Goal: Task Accomplishment & Management: Use online tool/utility

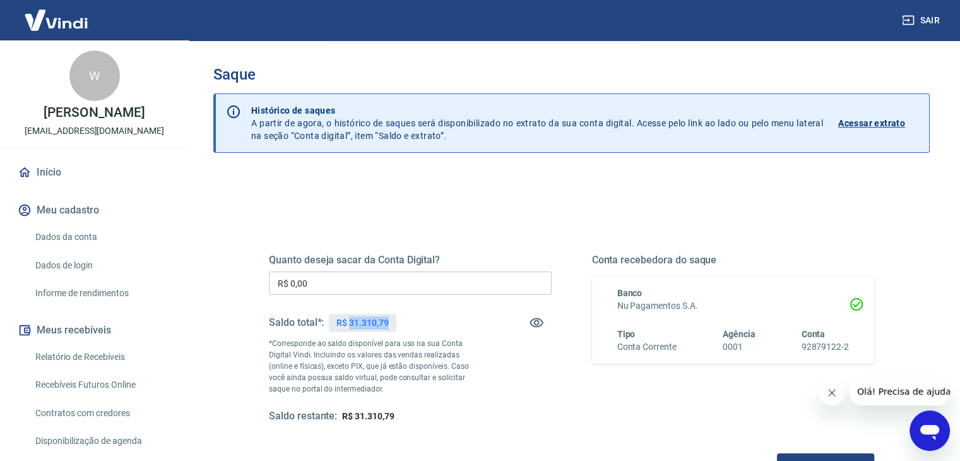
drag, startPoint x: 350, startPoint y: 320, endPoint x: 396, endPoint y: 323, distance: 45.6
click at [396, 323] on div "R$ 31.310,79" at bounding box center [362, 323] width 67 height 18
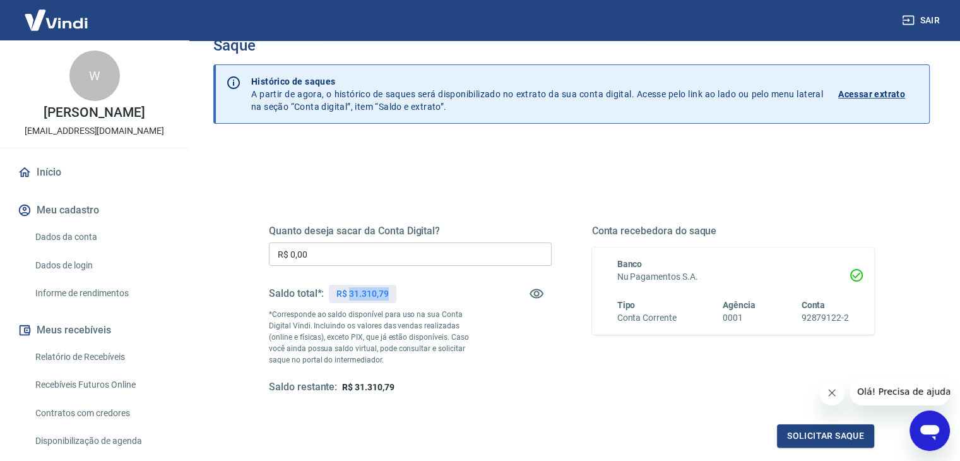
scroll to position [28, 0]
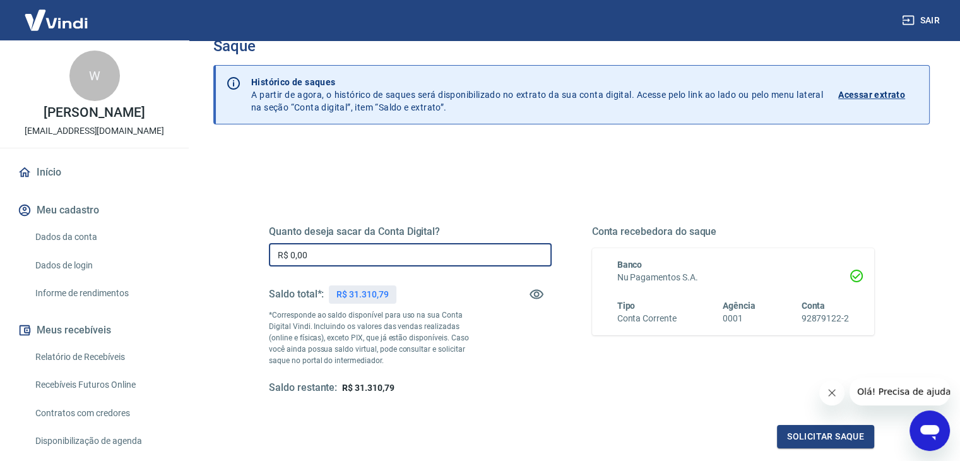
drag, startPoint x: 325, startPoint y: 258, endPoint x: 222, endPoint y: 253, distance: 103.0
click at [226, 256] on div "Quanto deseja sacar da Conta Digital? R$ 0,00 ​ Saldo total*: R$ 31.310,79 *Cor…" at bounding box center [571, 370] width 717 height 451
paste input "31.310,79"
type input "R$ 31.310,79"
click at [815, 434] on button "Solicitar saque" at bounding box center [825, 436] width 97 height 23
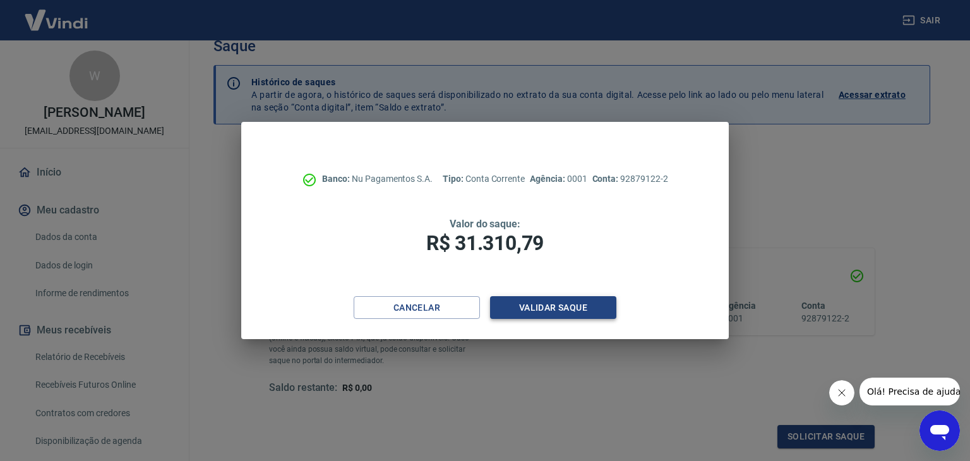
click at [561, 309] on button "Validar saque" at bounding box center [553, 307] width 126 height 23
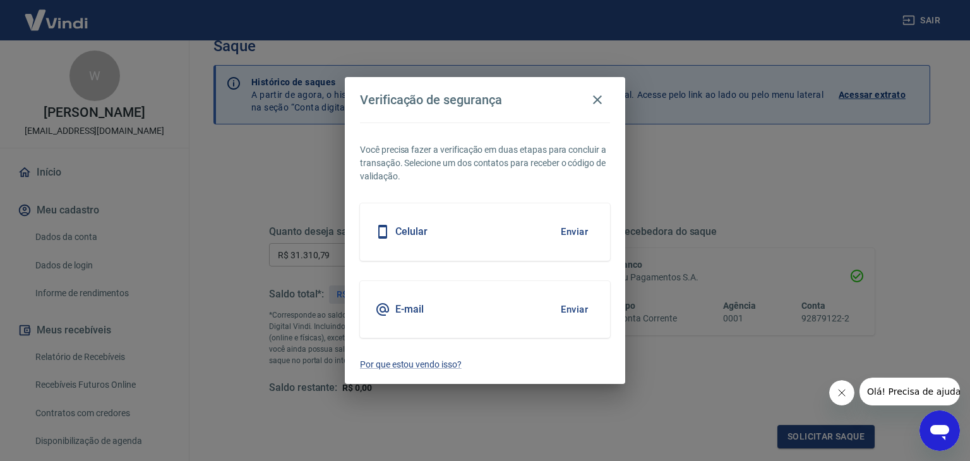
click at [446, 235] on div "Celular Enviar" at bounding box center [485, 231] width 250 height 57
click at [576, 233] on button "Enviar" at bounding box center [574, 231] width 41 height 27
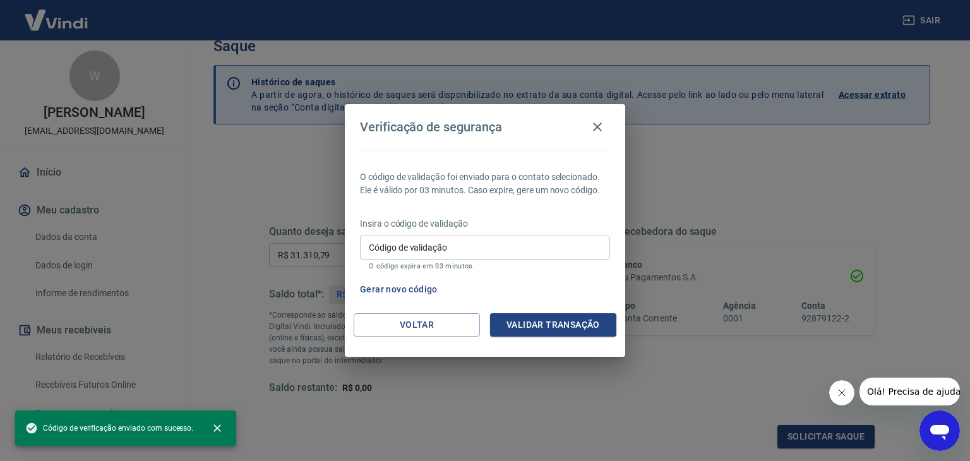
click at [492, 256] on input "Código de validação" at bounding box center [485, 246] width 250 height 23
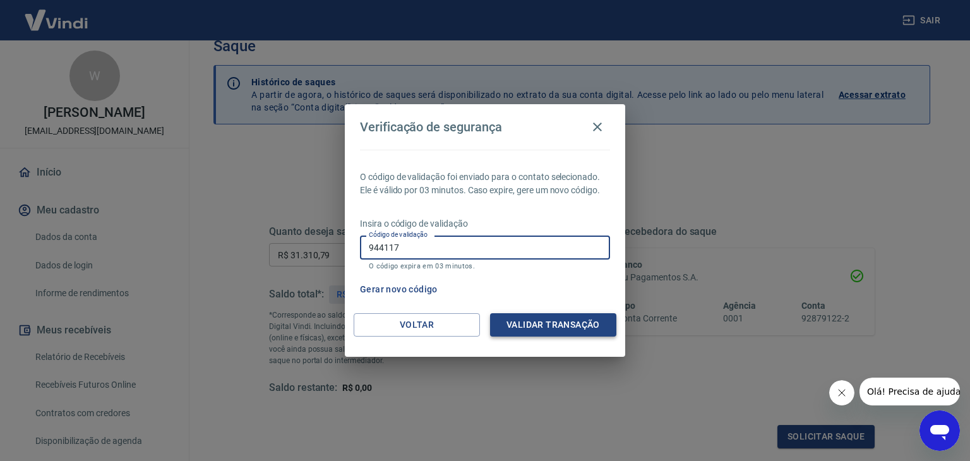
type input "944117"
click at [541, 320] on button "Validar transação" at bounding box center [553, 324] width 126 height 23
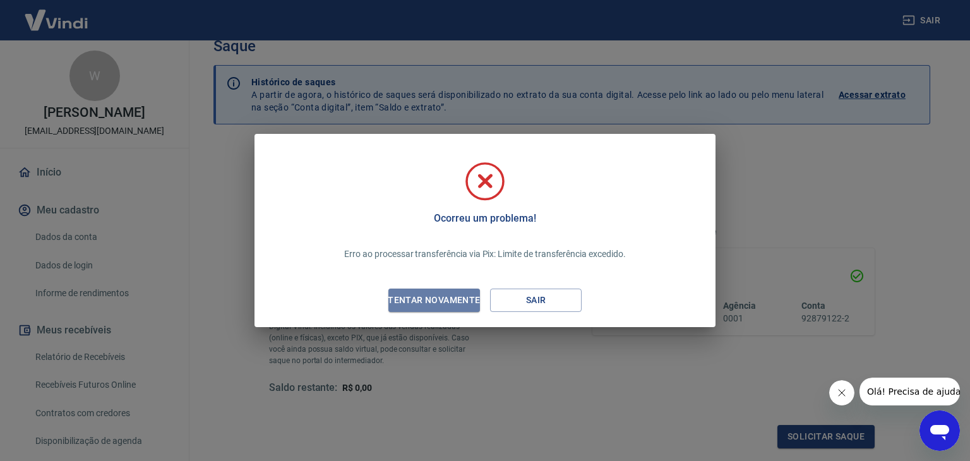
click at [442, 302] on div "Tentar novamente" at bounding box center [433, 300] width 122 height 16
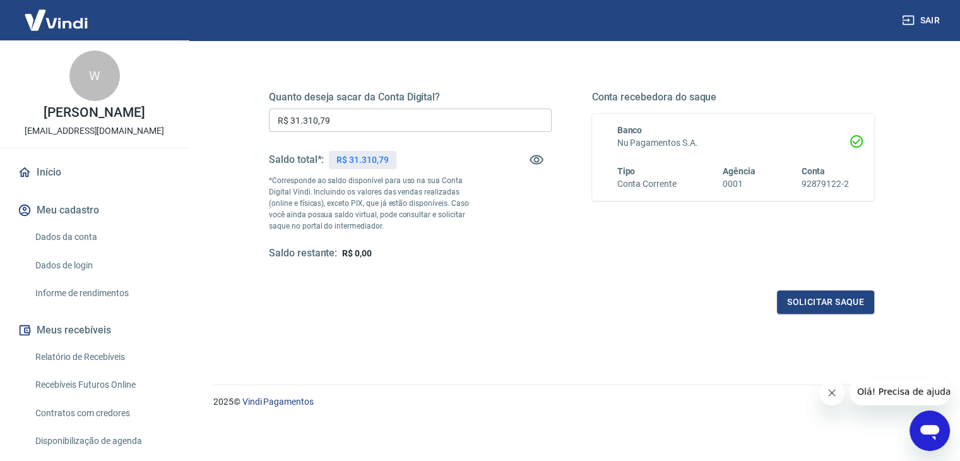
scroll to position [0, 0]
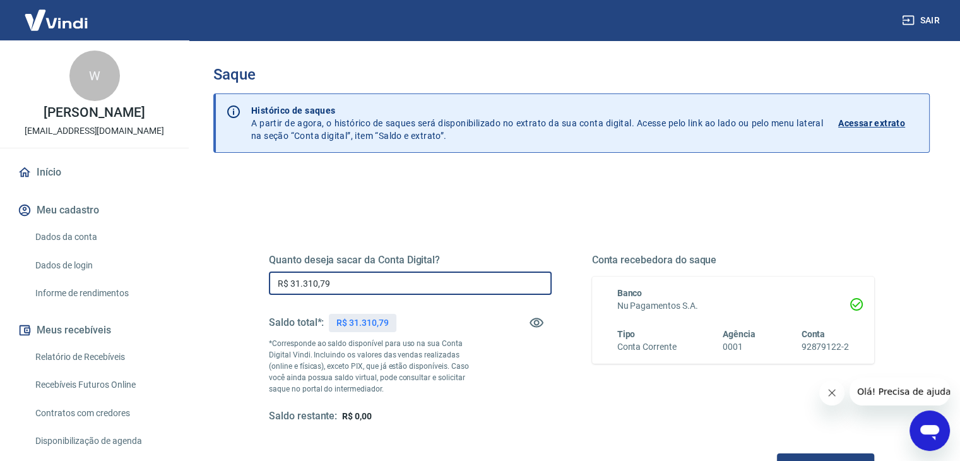
drag, startPoint x: 290, startPoint y: 285, endPoint x: 214, endPoint y: 292, distance: 76.8
click at [218, 294] on div "Quanto deseja sacar da Conta Digital? R$ 31.310,79 ​ Saldo total*: R$ 31.310,79…" at bounding box center [571, 398] width 717 height 451
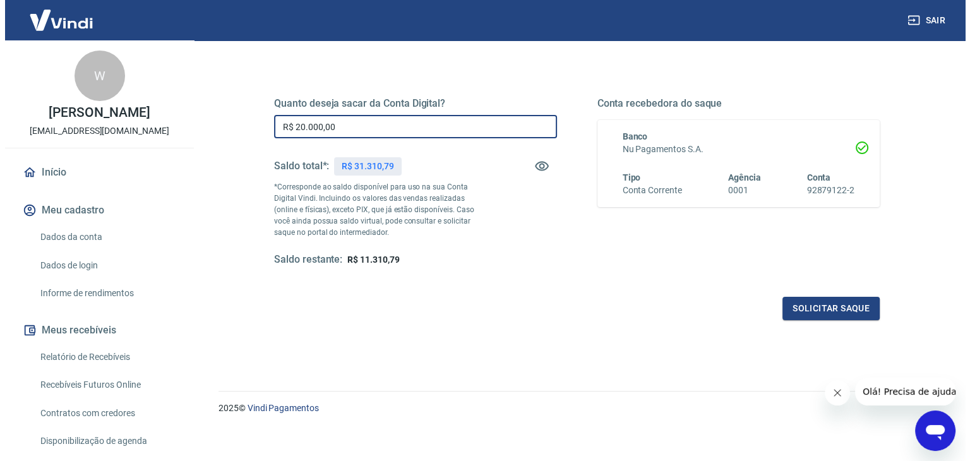
scroll to position [163, 0]
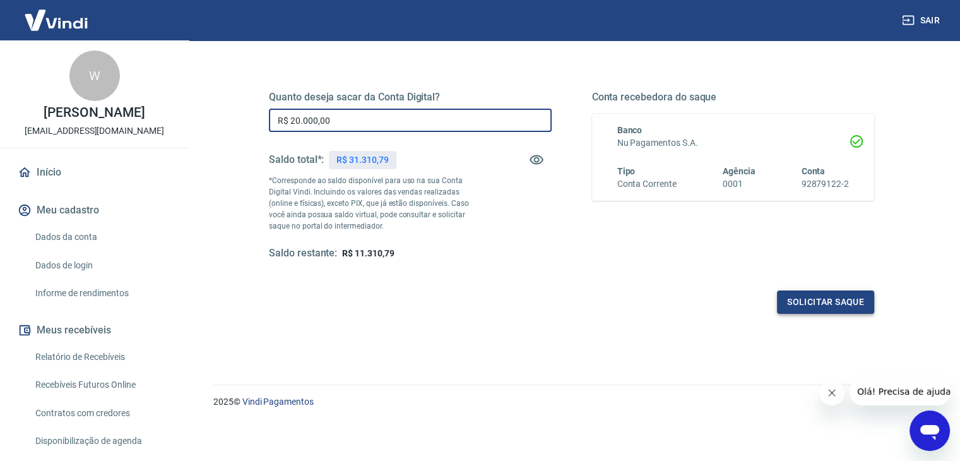
type input "R$ 20.000,00"
click at [824, 294] on button "Solicitar saque" at bounding box center [825, 301] width 97 height 23
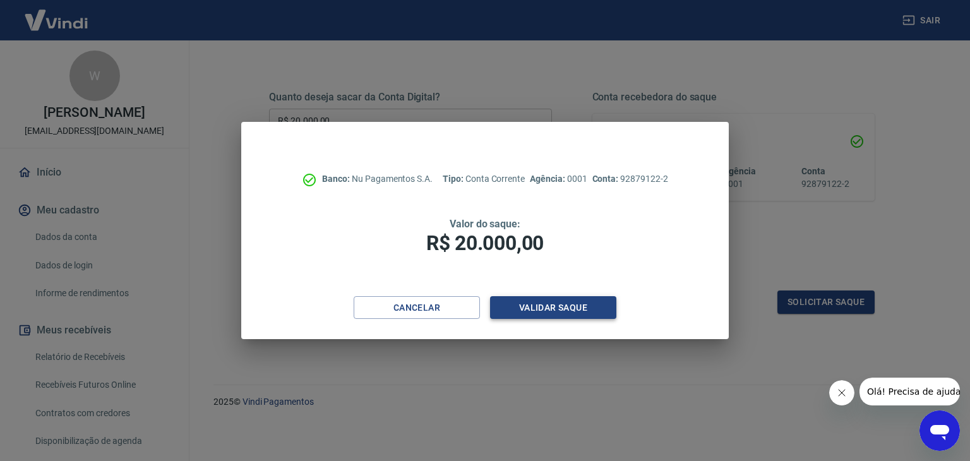
click at [541, 302] on button "Validar saque" at bounding box center [553, 307] width 126 height 23
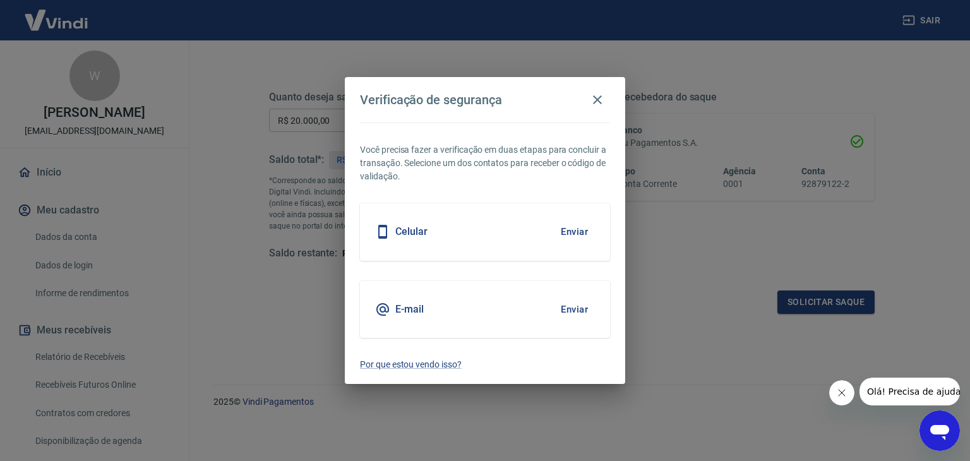
click at [445, 235] on div "Celular Enviar" at bounding box center [485, 231] width 250 height 57
click at [569, 228] on button "Enviar" at bounding box center [574, 231] width 41 height 27
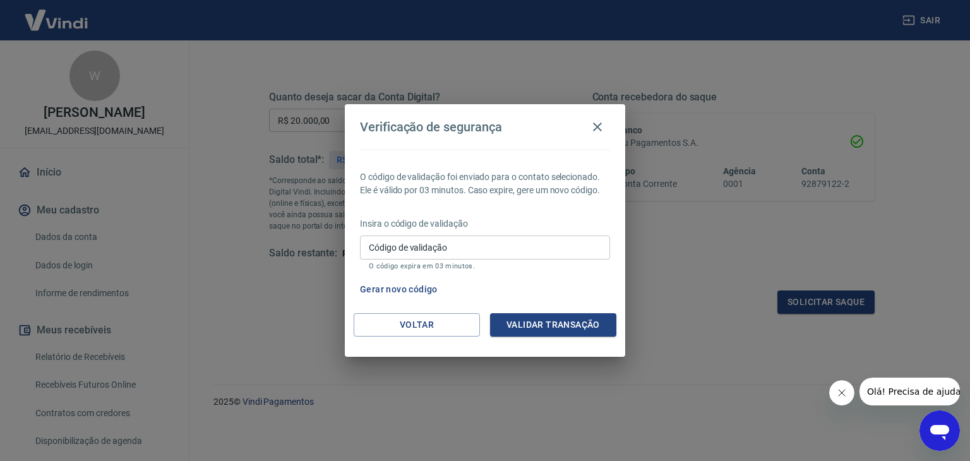
click at [553, 241] on input "Código de validação" at bounding box center [485, 246] width 250 height 23
type input "284910"
click at [568, 324] on button "Validar transação" at bounding box center [553, 324] width 126 height 23
